Goal: Transaction & Acquisition: Book appointment/travel/reservation

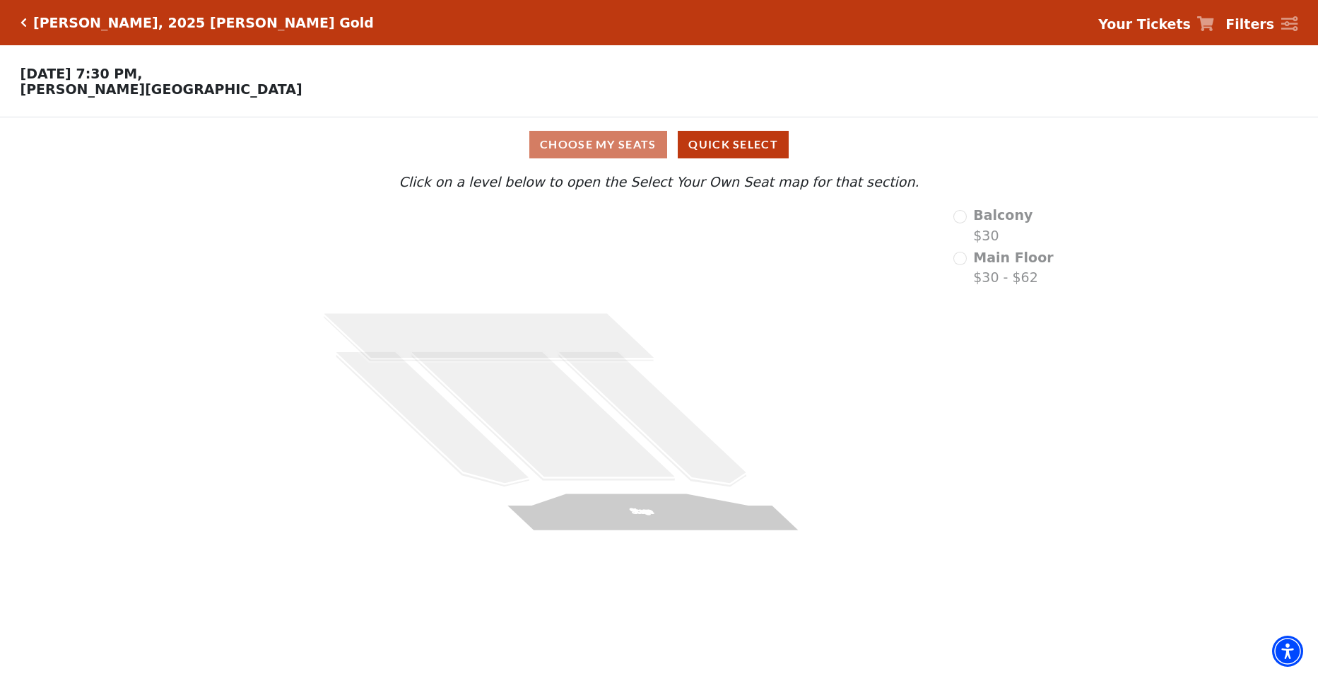
click at [601, 144] on div "Choose My Seats Quick Select" at bounding box center [659, 145] width 989 height 28
click at [606, 143] on div "Choose My Seats Quick Select" at bounding box center [659, 145] width 989 height 28
click at [601, 146] on div "Choose My Seats Quick Select" at bounding box center [659, 145] width 989 height 28
